Goal: Information Seeking & Learning: Learn about a topic

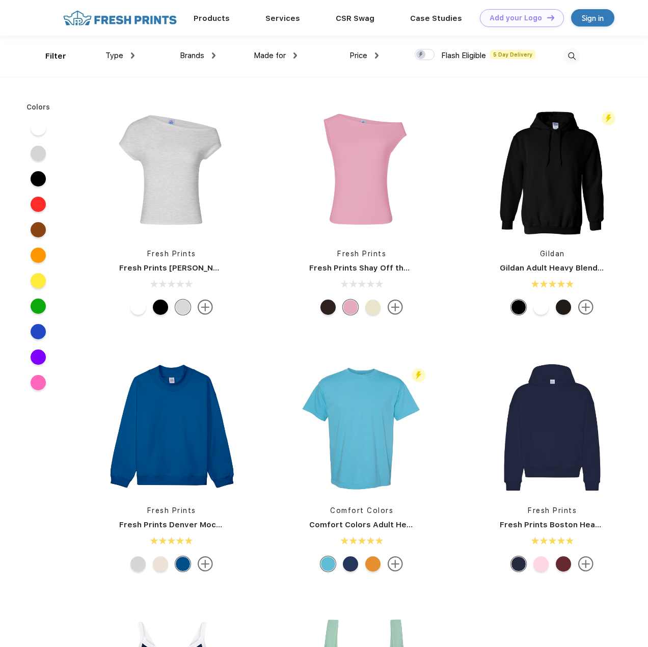
scroll to position [1, 0]
click at [191, 57] on span "Brands" at bounding box center [192, 54] width 24 height 9
click at [211, 54] on div "Brands" at bounding box center [198, 55] width 36 height 12
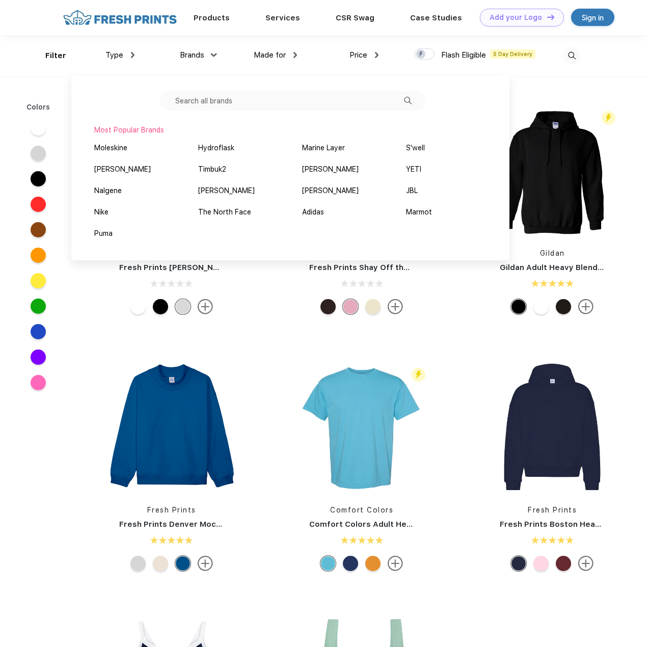
click at [182, 58] on span "Brands" at bounding box center [192, 54] width 24 height 9
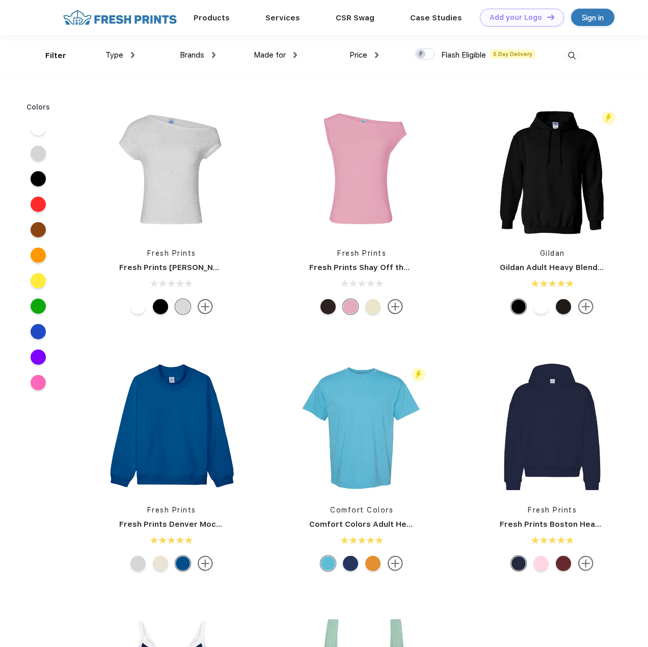
click at [109, 56] on span "Type" at bounding box center [114, 54] width 18 height 9
click at [121, 57] on span "Type" at bounding box center [114, 54] width 18 height 9
click at [133, 56] on img at bounding box center [133, 55] width 4 height 6
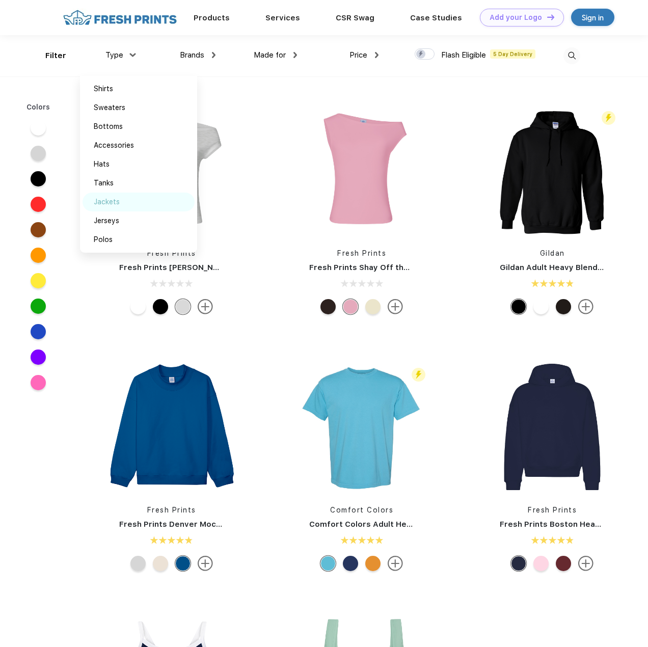
click at [150, 197] on div "Jackets" at bounding box center [138, 201] width 112 height 19
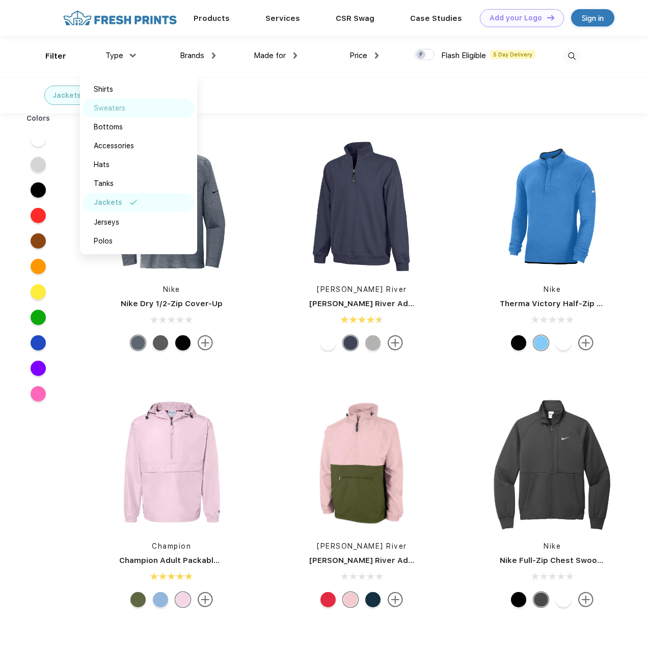
click at [153, 105] on div "Sweaters" at bounding box center [138, 108] width 112 height 19
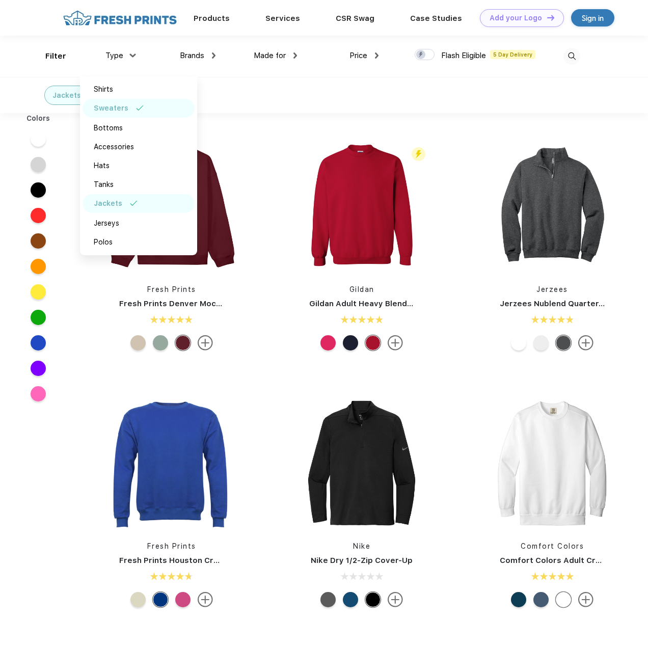
click at [153, 105] on div "Sweaters" at bounding box center [138, 108] width 112 height 19
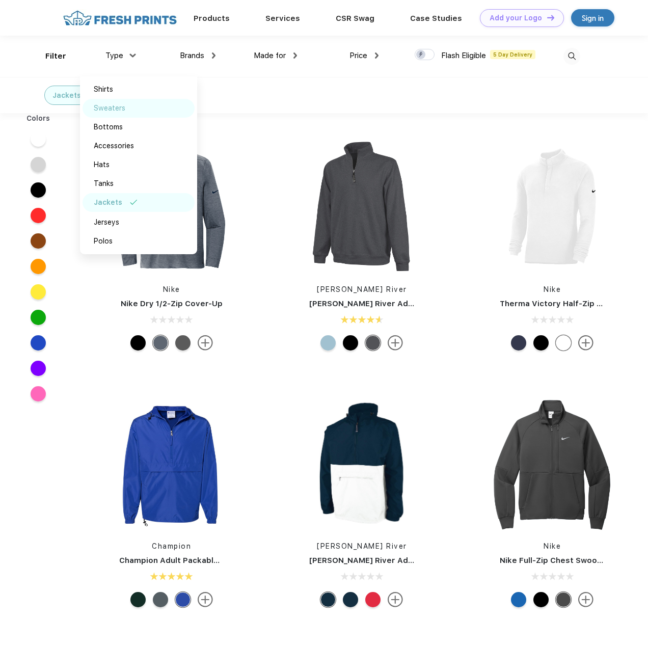
click at [153, 105] on div "Sweaters" at bounding box center [138, 108] width 112 height 19
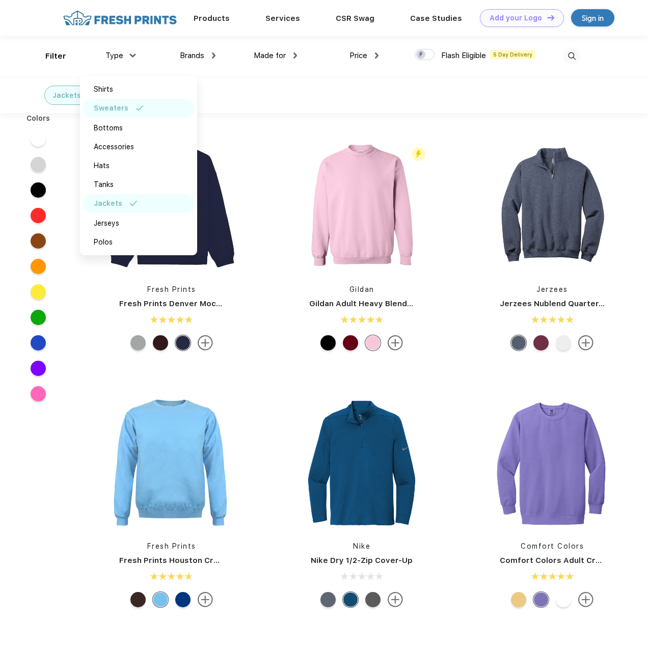
click at [142, 205] on div "Jackets" at bounding box center [138, 203] width 112 height 19
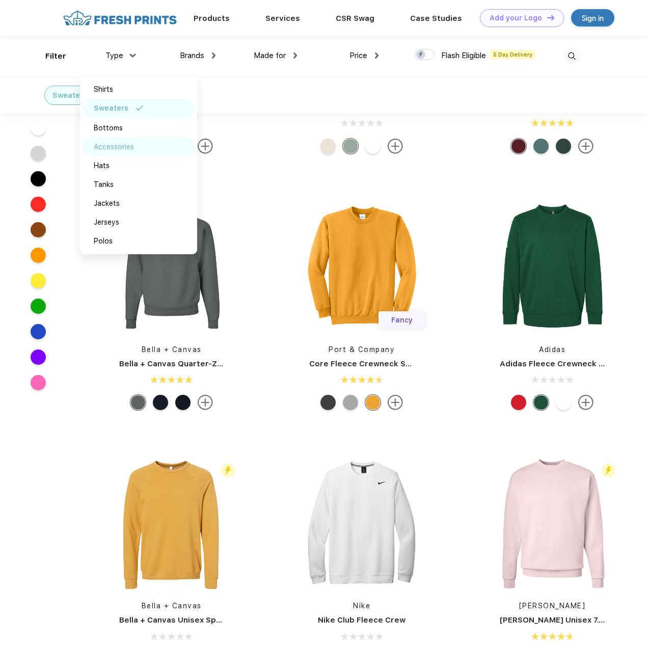
scroll to position [560, 0]
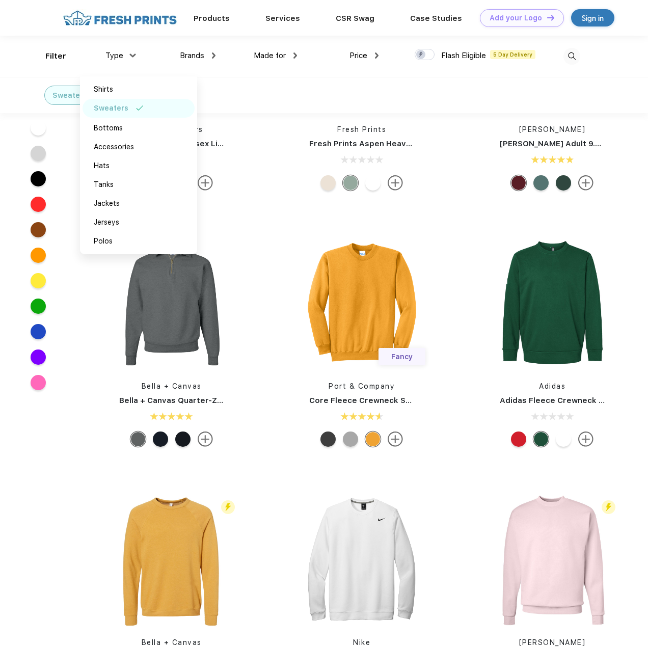
click at [141, 113] on div "Sweaters" at bounding box center [138, 108] width 112 height 19
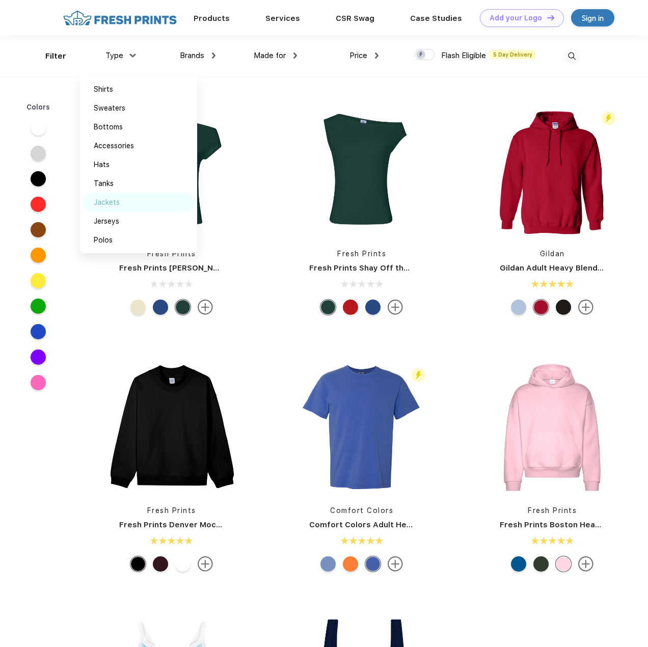
click at [142, 209] on div "Jackets" at bounding box center [138, 202] width 112 height 19
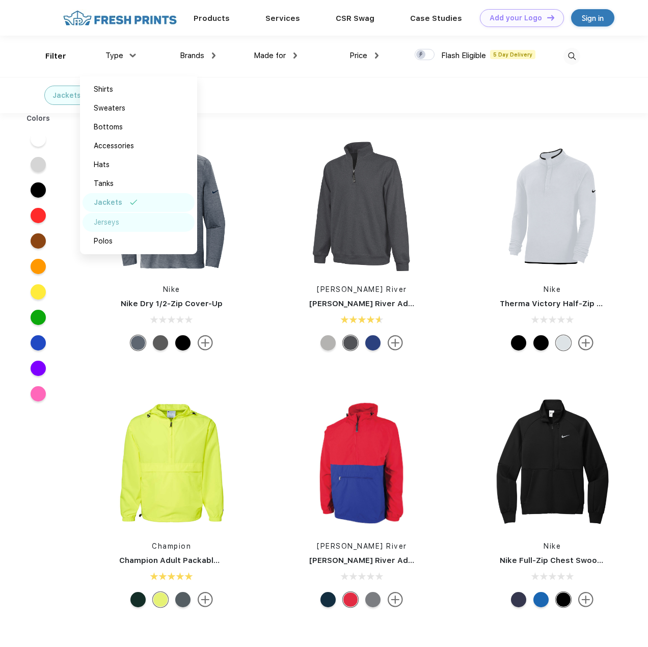
click at [143, 220] on div "Jerseys" at bounding box center [138, 222] width 112 height 19
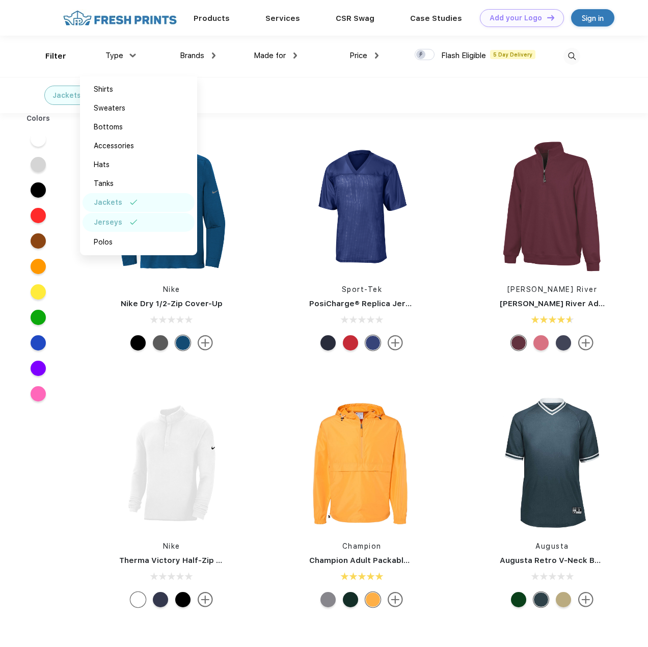
click at [143, 220] on div "Jerseys" at bounding box center [138, 222] width 112 height 19
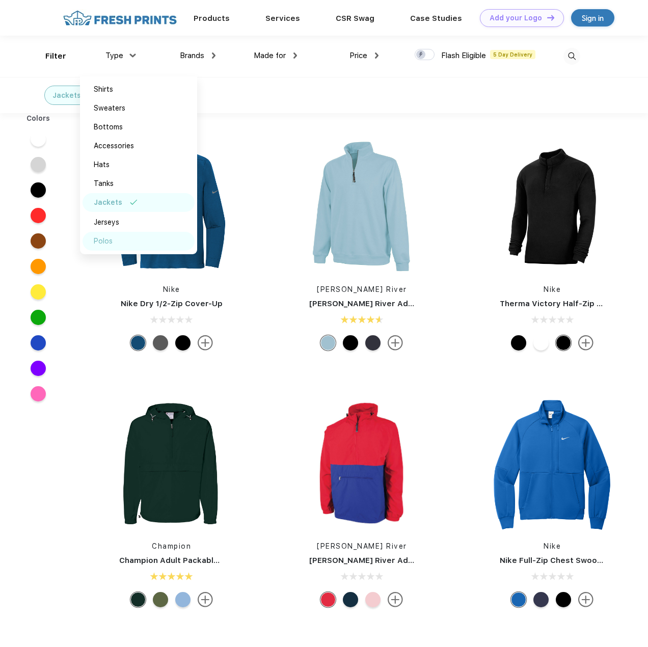
click at [143, 236] on div "Polos" at bounding box center [138, 241] width 112 height 19
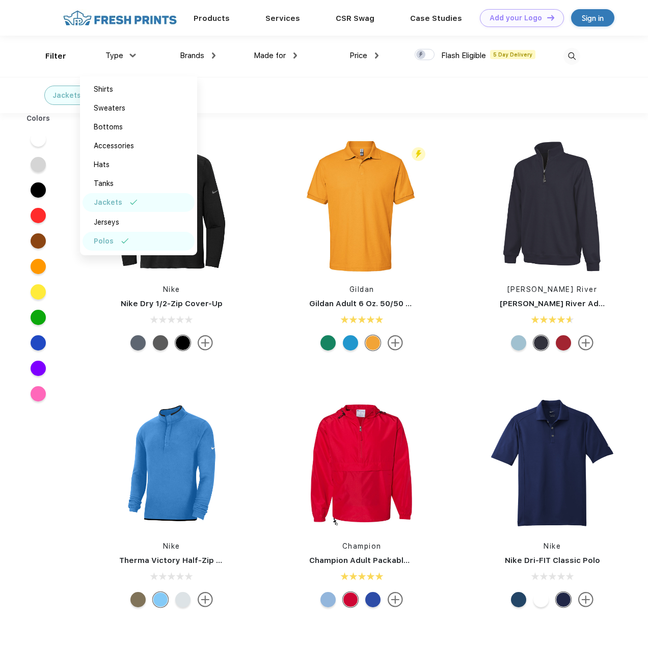
click at [143, 236] on div "Polos" at bounding box center [138, 241] width 112 height 19
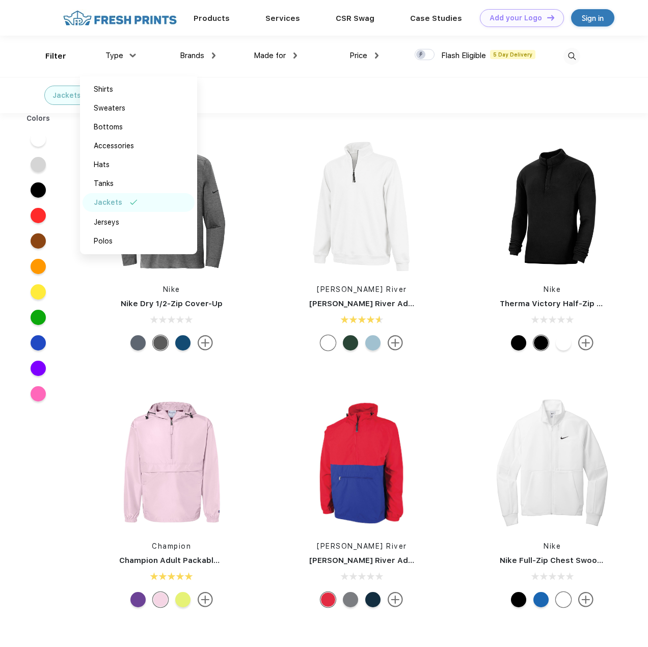
click at [55, 189] on div at bounding box center [38, 189] width 39 height 25
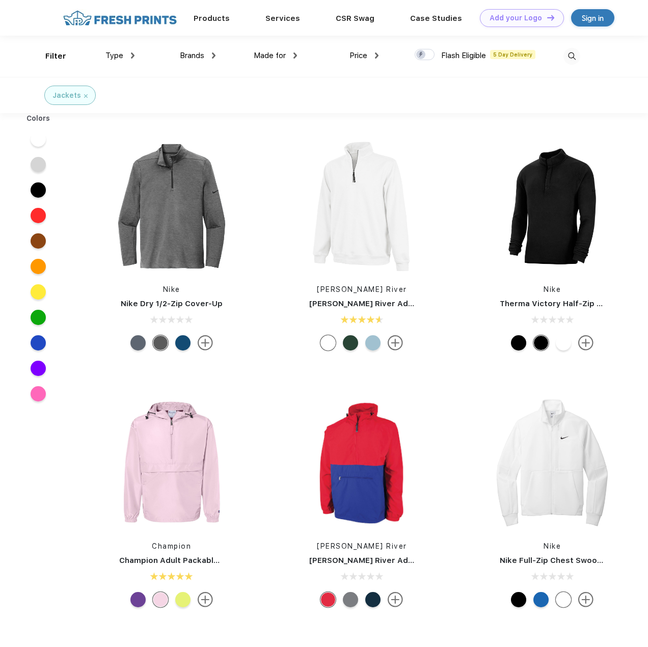
click at [42, 191] on div at bounding box center [38, 189] width 15 height 15
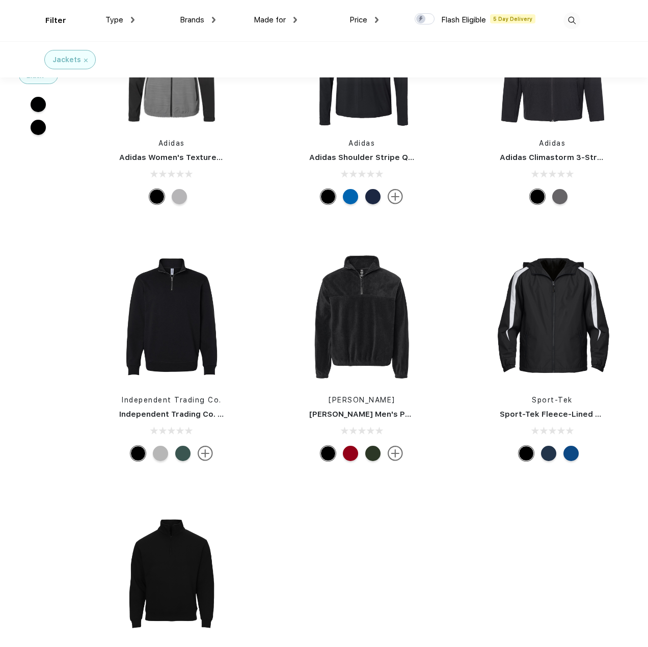
scroll to position [4634, 0]
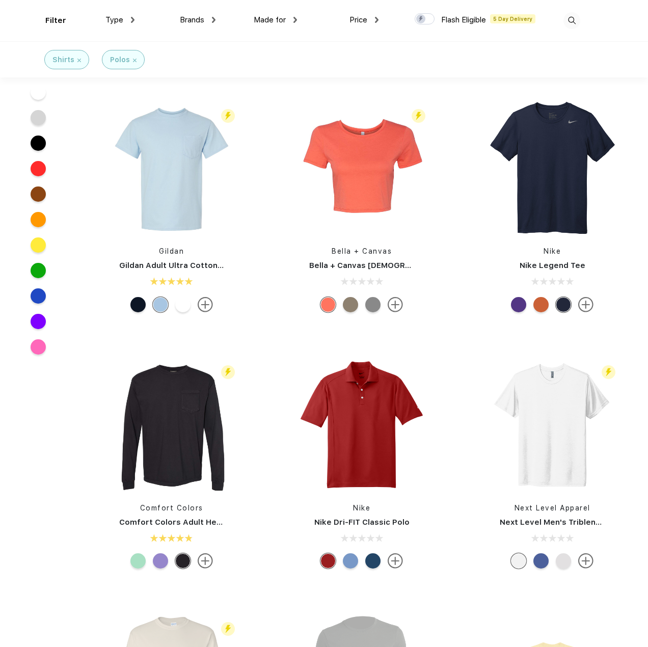
scroll to position [2037, 0]
